Goal: Contribute content: Add original content to the website for others to see

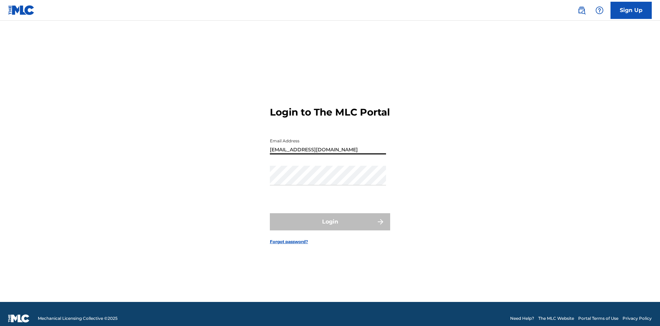
type input "[EMAIL_ADDRESS][DOMAIN_NAME]"
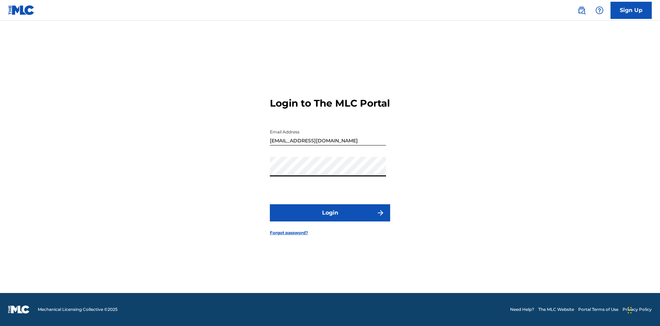
click at [330, 219] on button "Login" at bounding box center [330, 212] width 120 height 17
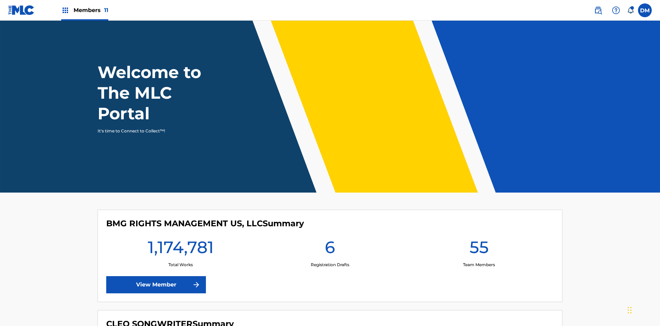
click at [85, 10] on span "Members 11" at bounding box center [91, 10] width 35 height 8
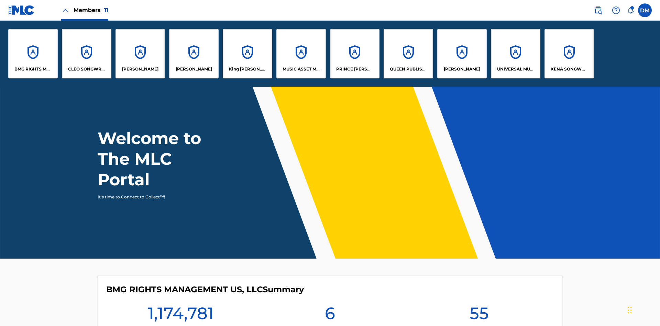
click at [515, 69] on p "UNIVERSAL MUSIC PUB GROUP" at bounding box center [515, 69] width 37 height 6
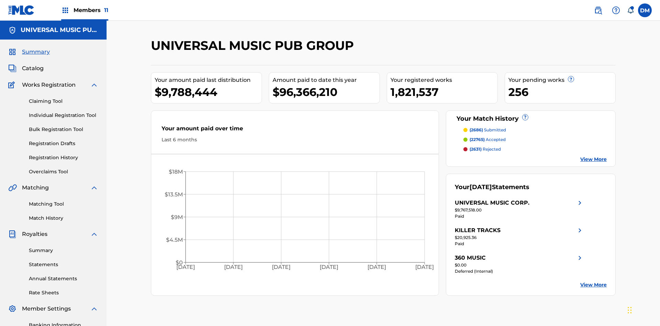
click at [64, 112] on link "Individual Registration Tool" at bounding box center [63, 115] width 69 height 7
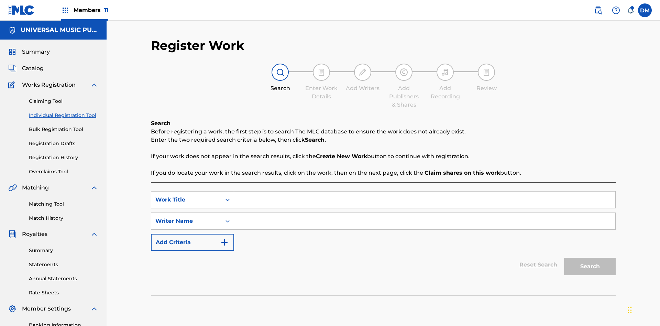
click at [424, 191] on input "Search Form" at bounding box center [424, 199] width 381 height 16
type input "Save At Writer-Add Roles Page After Adding Roles"
click at [424, 213] on input "Search Form" at bounding box center [424, 221] width 381 height 16
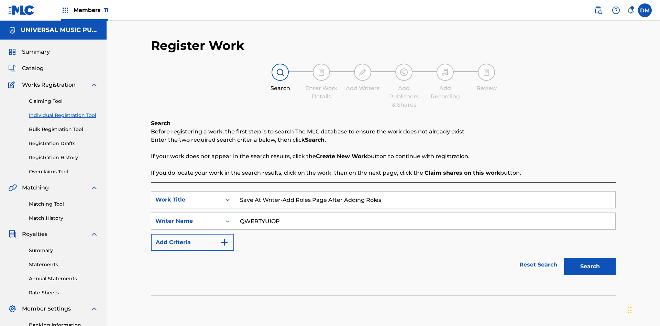
click at [590, 258] on button "Search" at bounding box center [590, 266] width 52 height 17
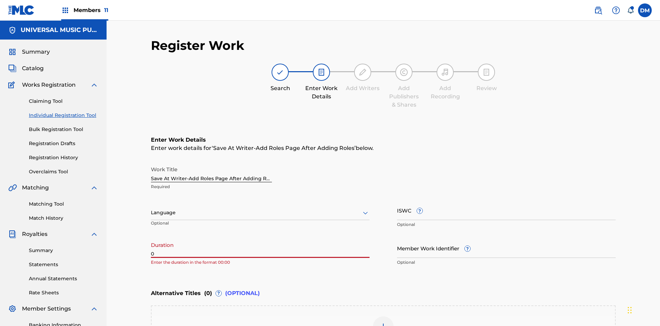
click at [260, 238] on input "0" at bounding box center [260, 248] width 219 height 20
type input "00:00"
click at [365, 209] on icon at bounding box center [365, 213] width 8 height 8
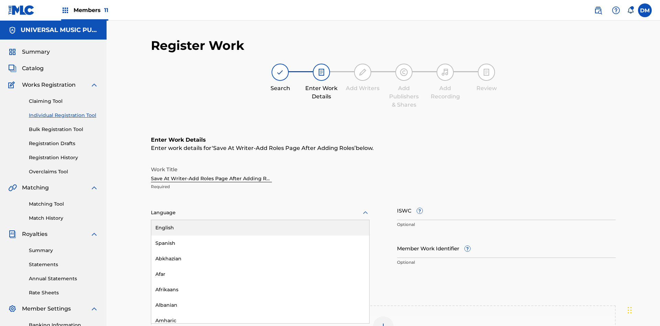
click at [260, 266] on div "Afar" at bounding box center [260, 273] width 218 height 15
click at [506, 238] on input "Member Work Identifier ?" at bounding box center [506, 248] width 219 height 20
type input "[PHONE_NUMBER]"
click at [506, 200] on input "ISWC ?" at bounding box center [506, 210] width 219 height 20
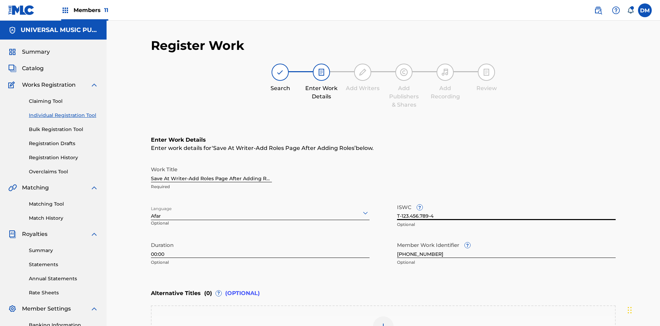
type input "T-123.456.789-4"
click at [383, 322] on img at bounding box center [383, 326] width 8 height 8
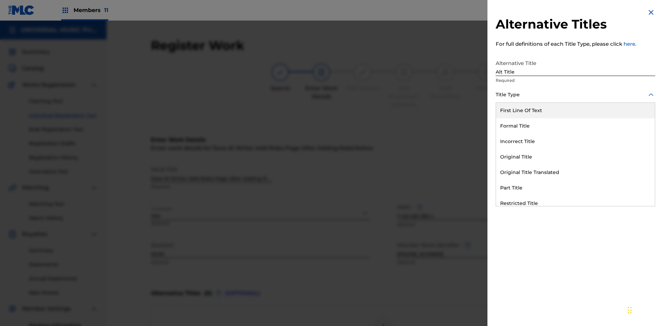
click at [575, 157] on div "Original Title" at bounding box center [575, 156] width 159 height 15
click at [575, 125] on div at bounding box center [575, 125] width 159 height 9
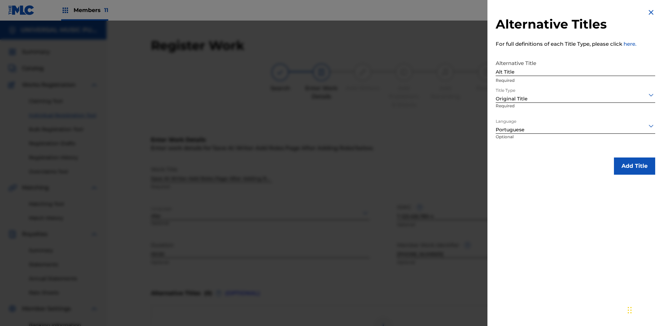
click at [634, 166] on button "Add Title" at bounding box center [634, 165] width 41 height 17
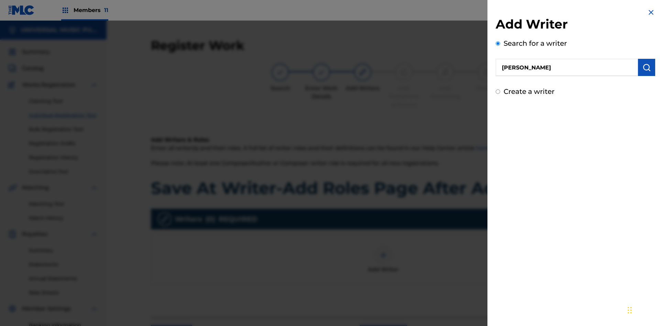
type input "[PERSON_NAME]"
click at [646, 67] on img "submit" at bounding box center [646, 67] width 8 height 8
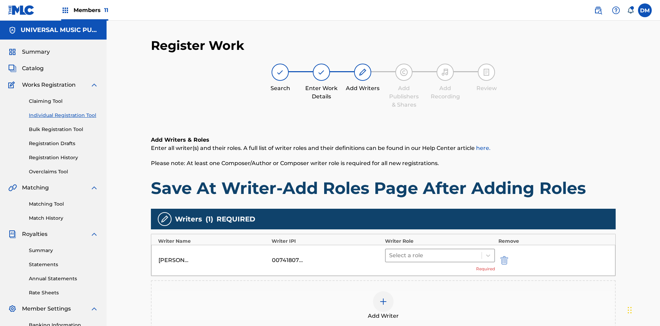
click at [390, 251] on input "text" at bounding box center [389, 255] width 1 height 8
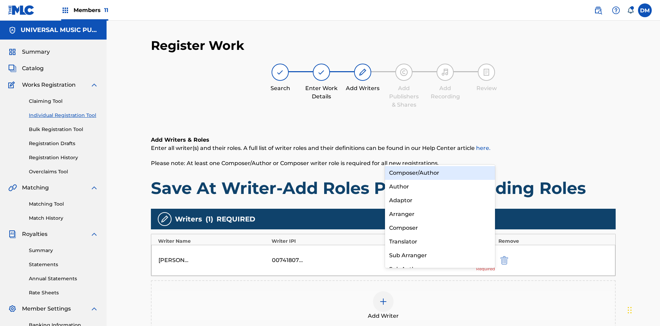
click at [440, 228] on div "Composer" at bounding box center [440, 228] width 110 height 14
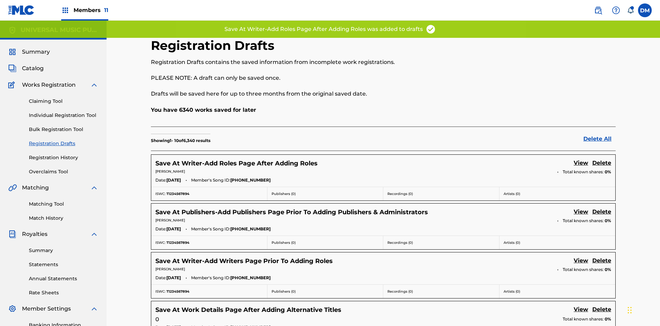
click at [581, 159] on link "View" at bounding box center [581, 163] width 14 height 9
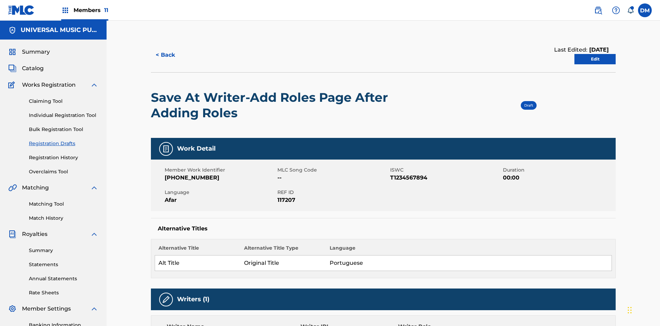
click at [595, 54] on link "Edit" at bounding box center [594, 59] width 41 height 10
